Goal: Find specific page/section: Find specific page/section

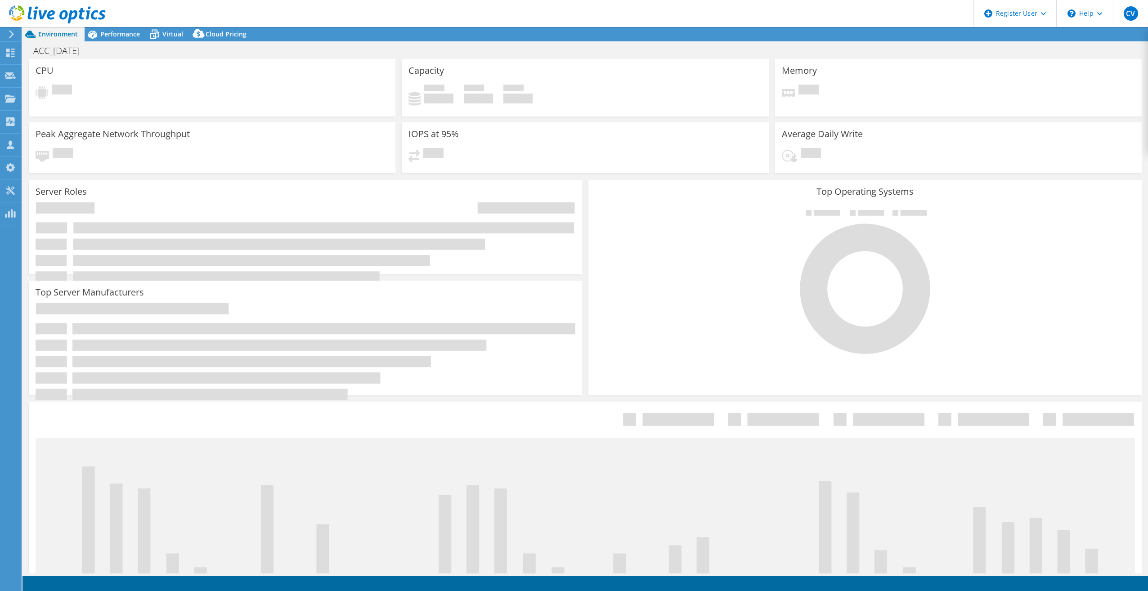
select select "USD"
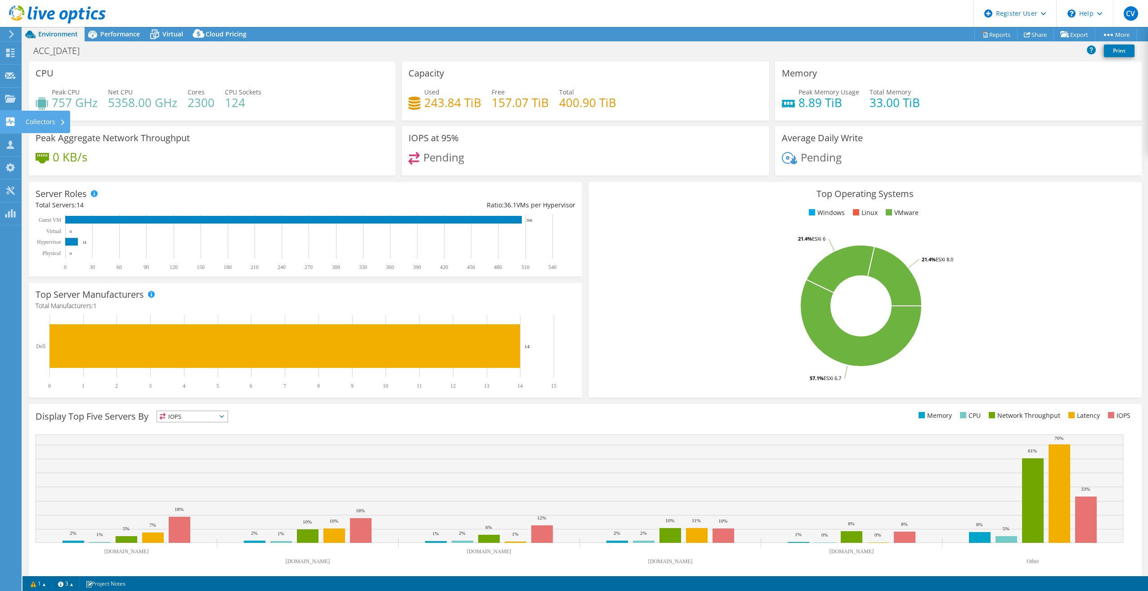
click at [8, 118] on use at bounding box center [10, 121] width 9 height 9
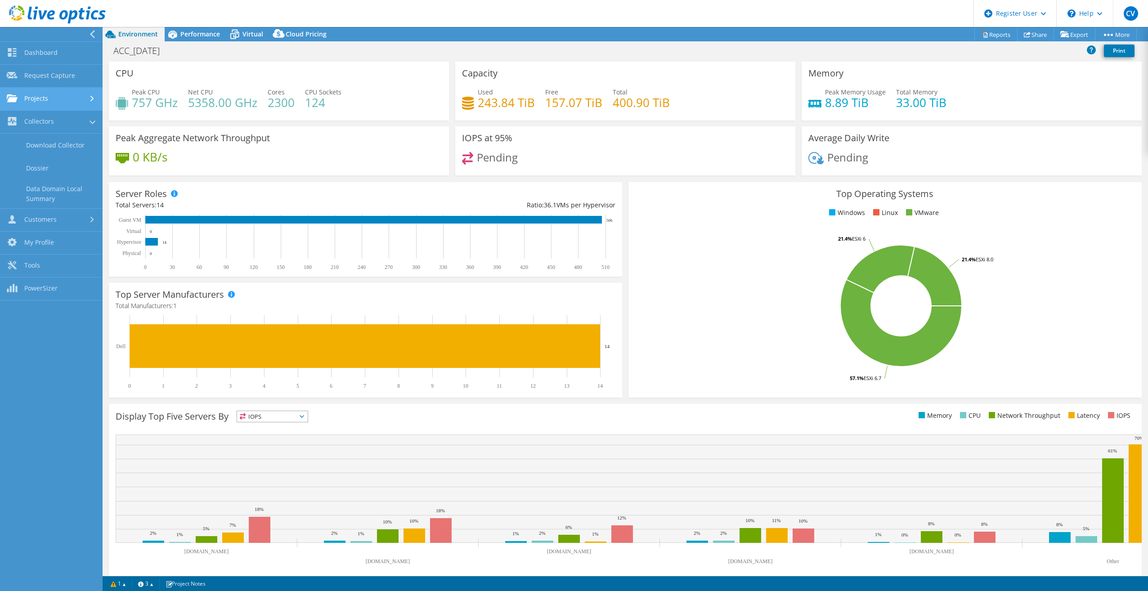
click at [19, 93] on link "Projects" at bounding box center [51, 99] width 103 height 23
click at [32, 76] on link "Request Capture" at bounding box center [51, 76] width 103 height 23
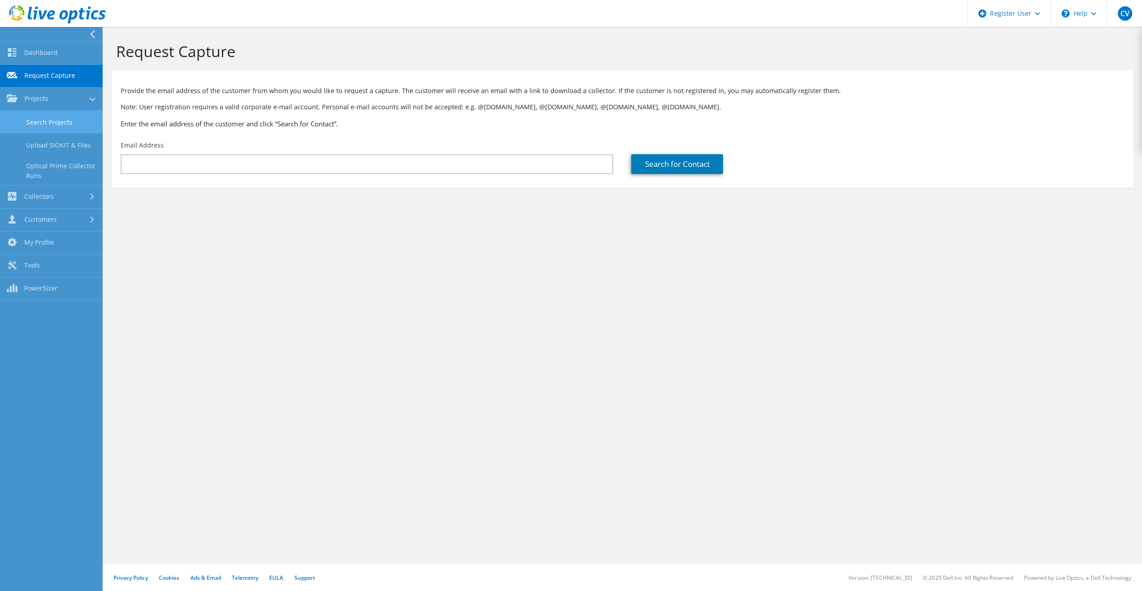
click at [39, 123] on link "Search Projects" at bounding box center [51, 122] width 103 height 23
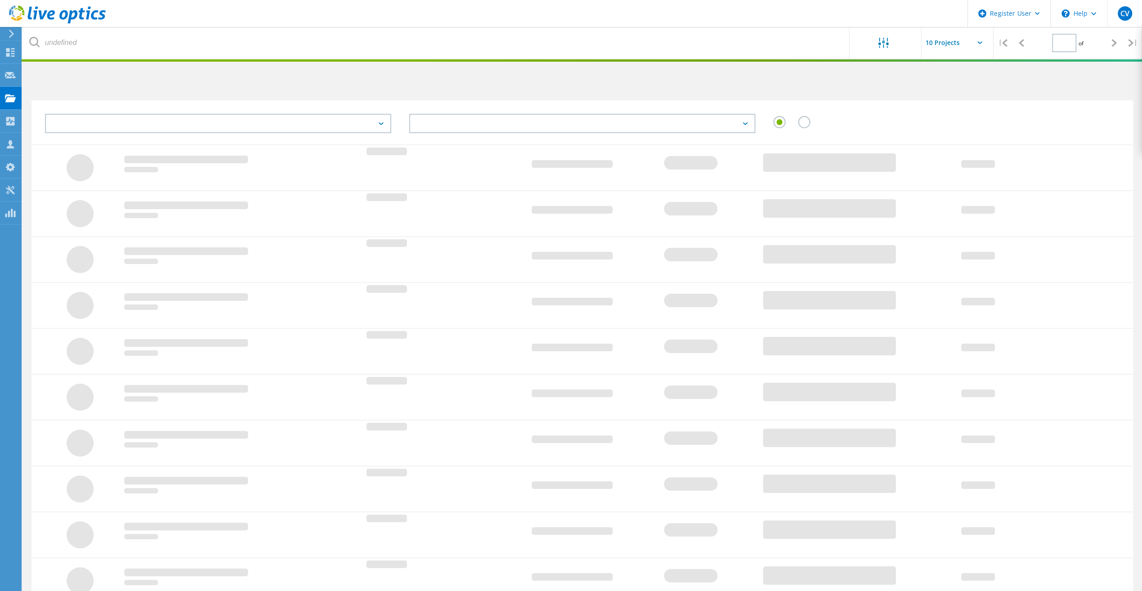
type input "1"
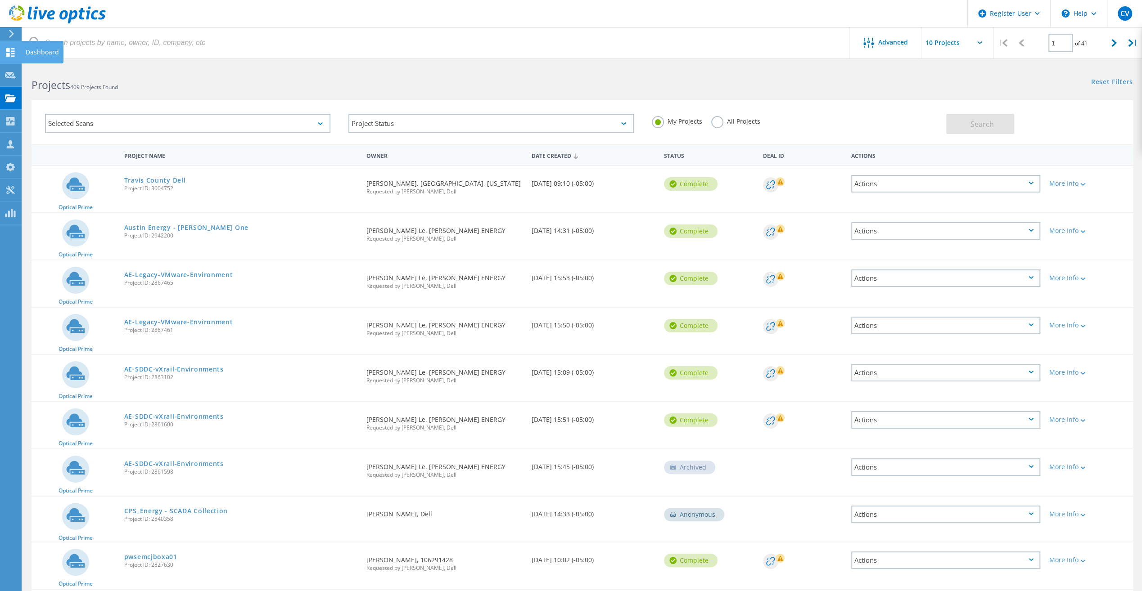
click at [15, 55] on icon at bounding box center [10, 52] width 11 height 9
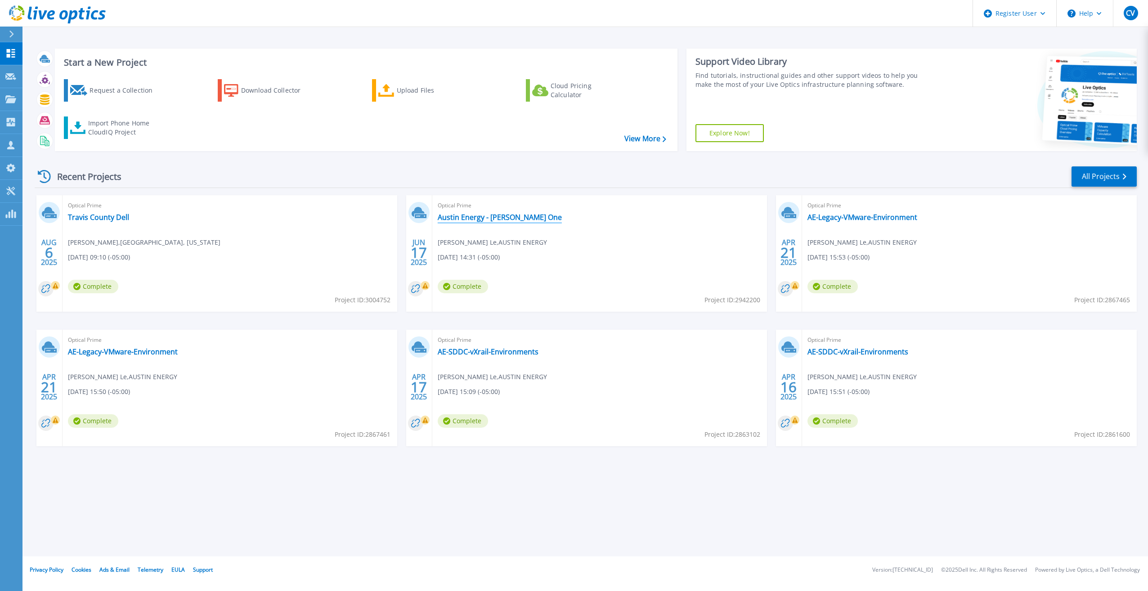
click at [521, 216] on link "Austin Energy - Cyrus One" at bounding box center [500, 217] width 124 height 9
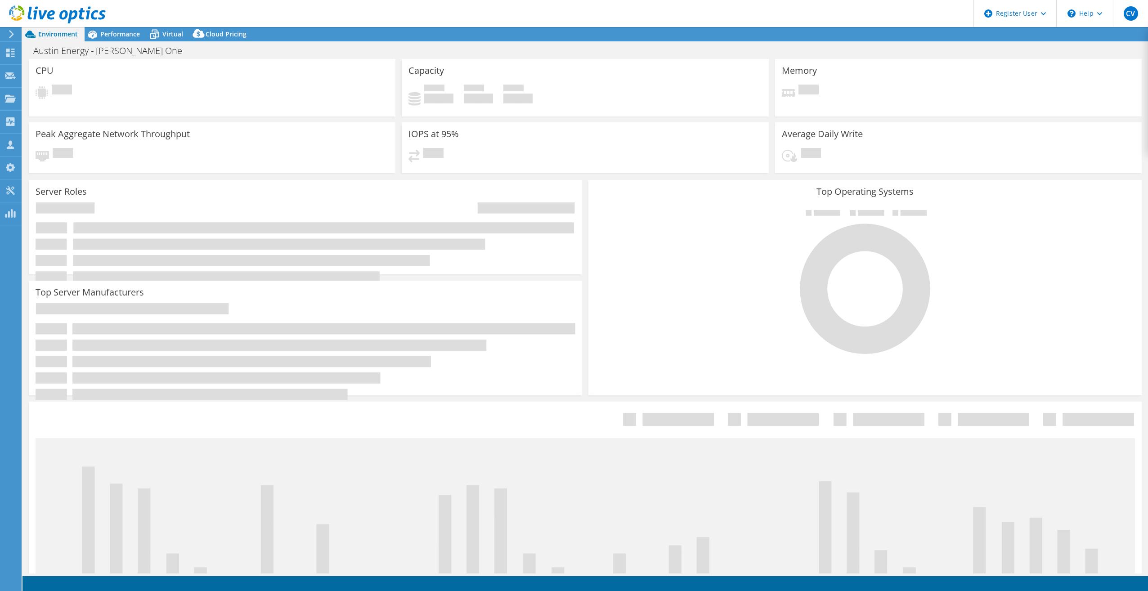
select select "USD"
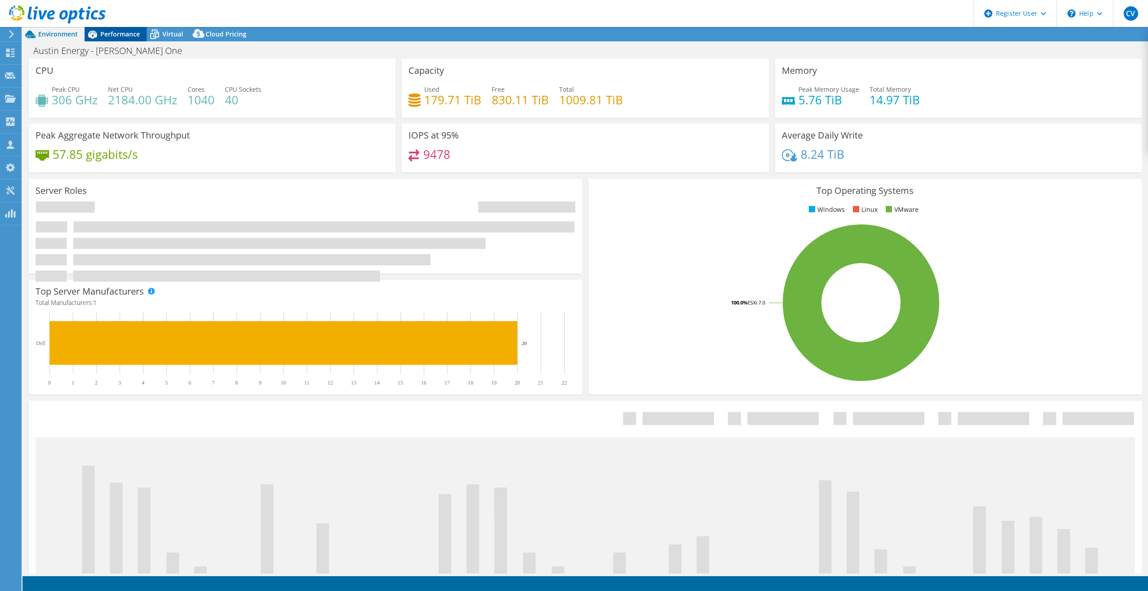
click at [108, 40] on div "Performance" at bounding box center [116, 34] width 62 height 14
